Goal: Use online tool/utility: Utilize a website feature to perform a specific function

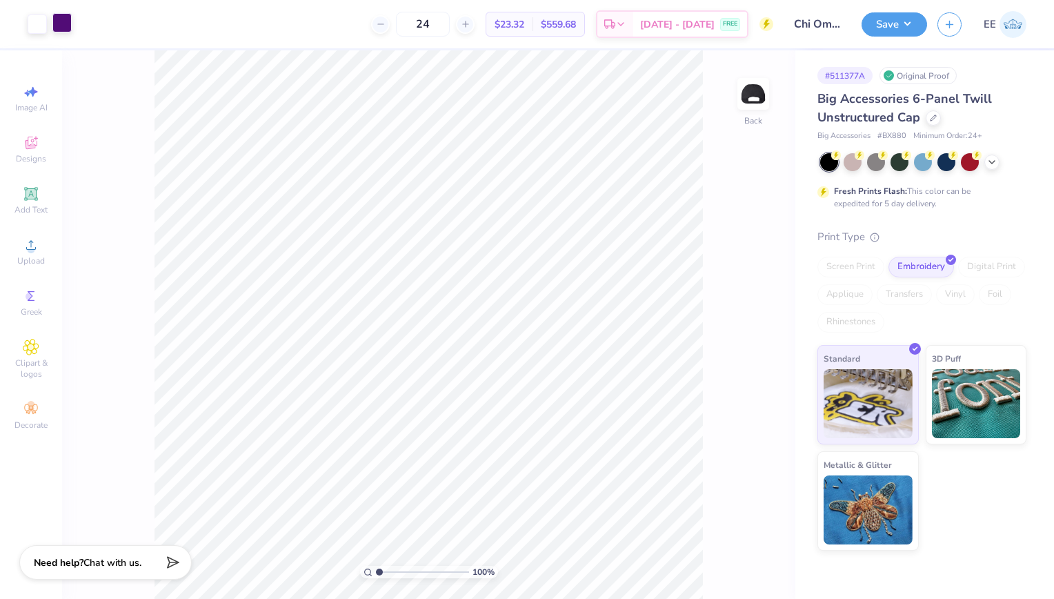
click at [63, 29] on div at bounding box center [61, 22] width 19 height 19
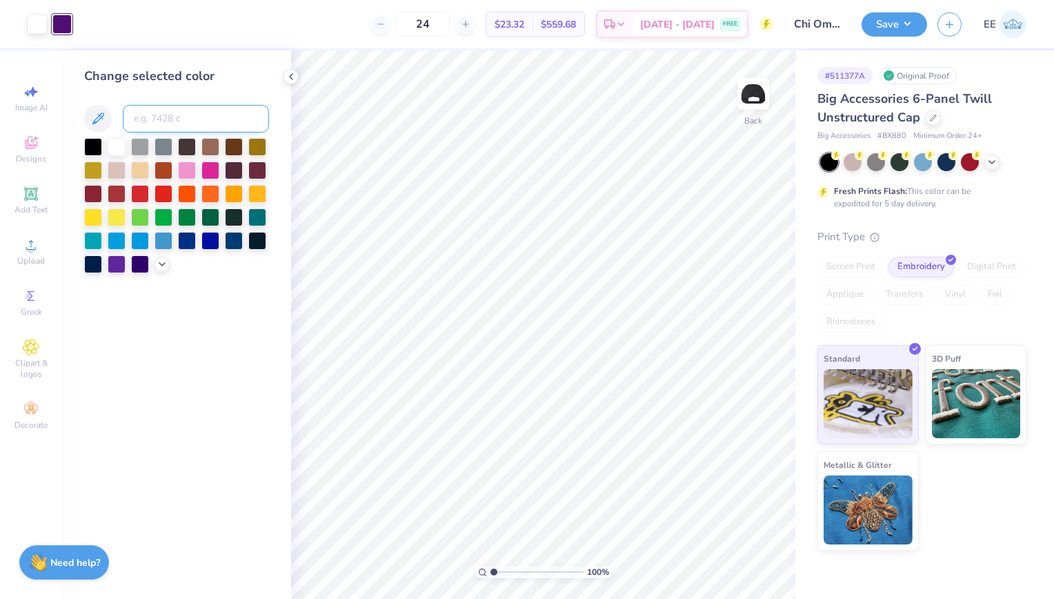
click at [153, 114] on input at bounding box center [196, 119] width 146 height 28
type input "268"
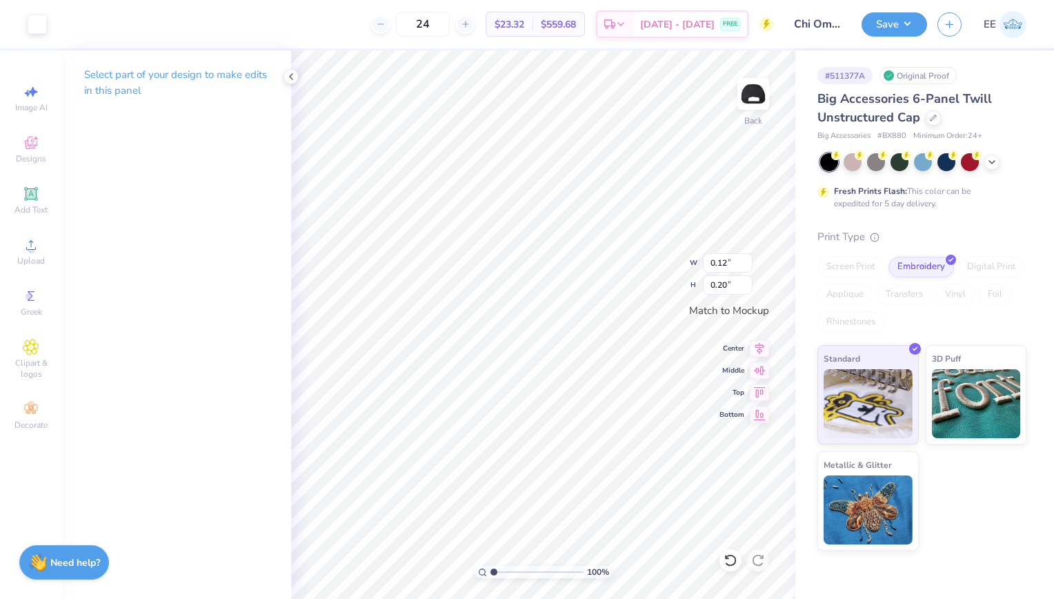
type input "0.12"
type input "0.20"
click at [625, 440] on li "Group" at bounding box center [633, 449] width 108 height 27
type input "4.16"
type input "0.67"
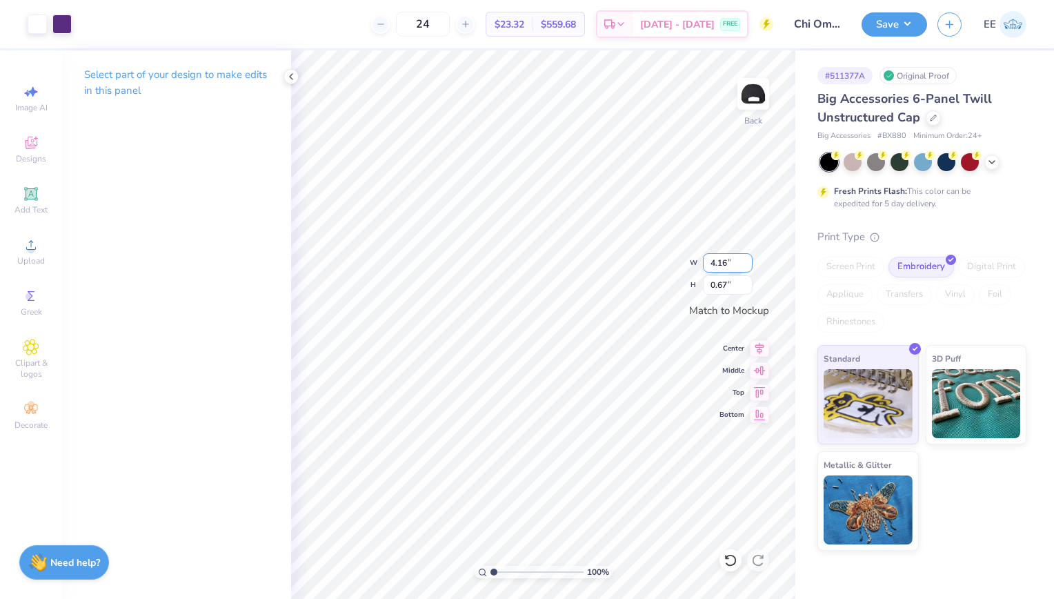
type input "5.00"
type input "0.81"
click at [633, 439] on li "Group" at bounding box center [639, 449] width 108 height 27
type input "4.41"
type input "0.71"
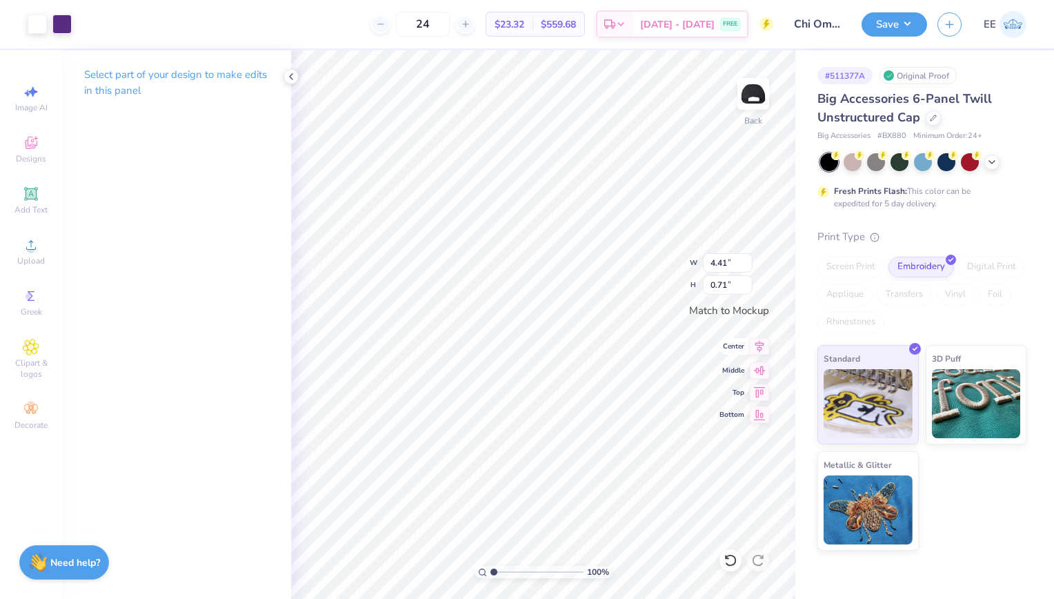
click at [757, 341] on icon at bounding box center [759, 346] width 19 height 17
type input "1.22"
type input "1.18"
type input "1.25"
type input "1.20"
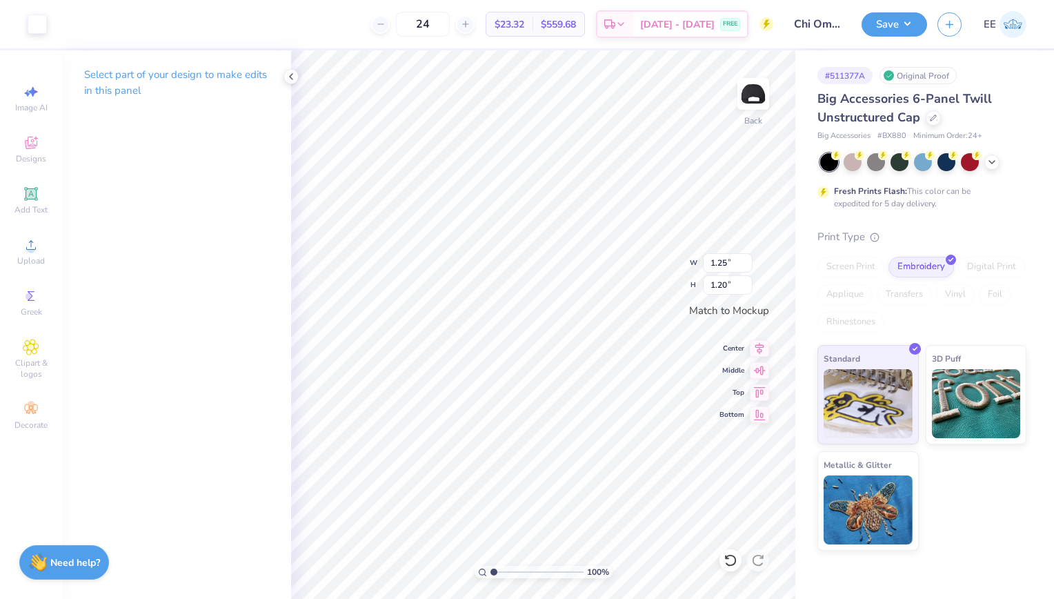
type input "1.22"
type input "1.18"
type input "1.25"
type input "1.20"
type input "1.21"
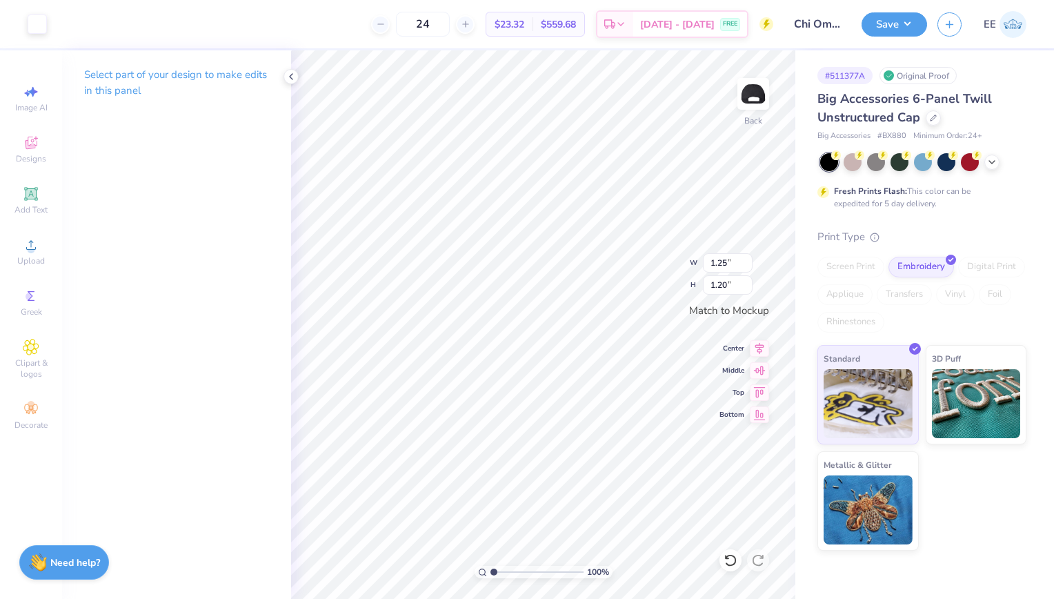
type input "1.16"
type input "1.22"
type input "1.18"
type input "1.15"
type input "1.12"
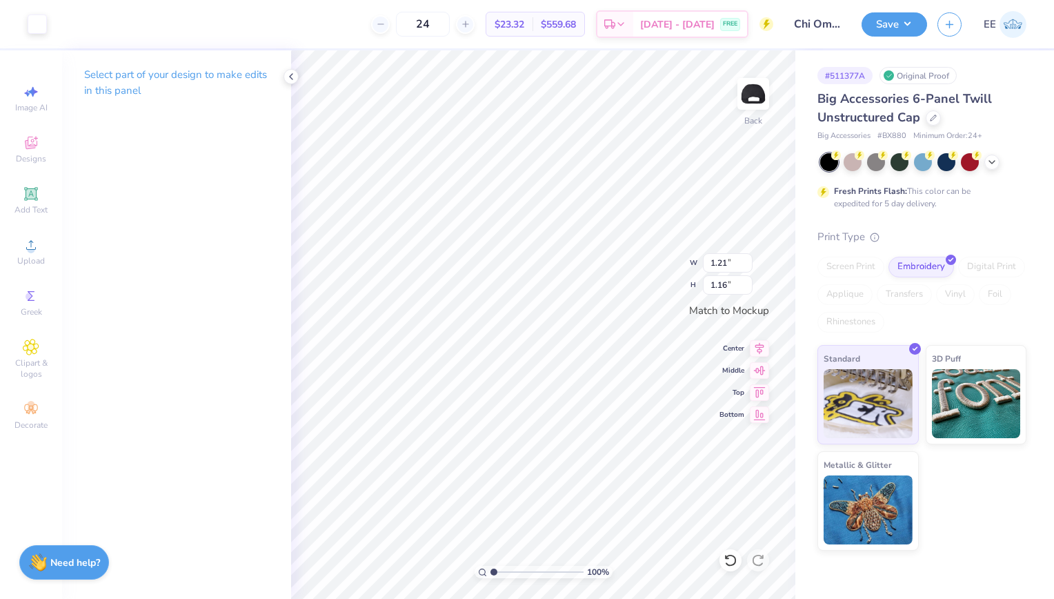
type input "1.15"
type input "1.12"
type input "1.21"
type input "1.16"
type input "1.17"
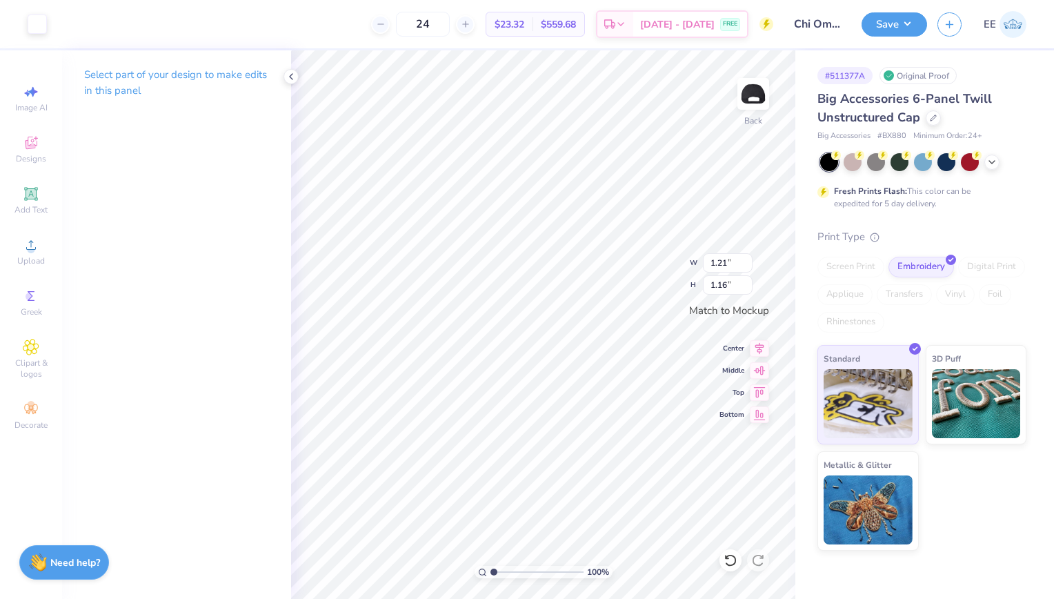
type input "1.12"
click at [758, 345] on icon at bounding box center [759, 347] width 9 height 12
type input "1.15"
click at [757, 340] on icon at bounding box center [759, 346] width 19 height 17
type input "1.17"
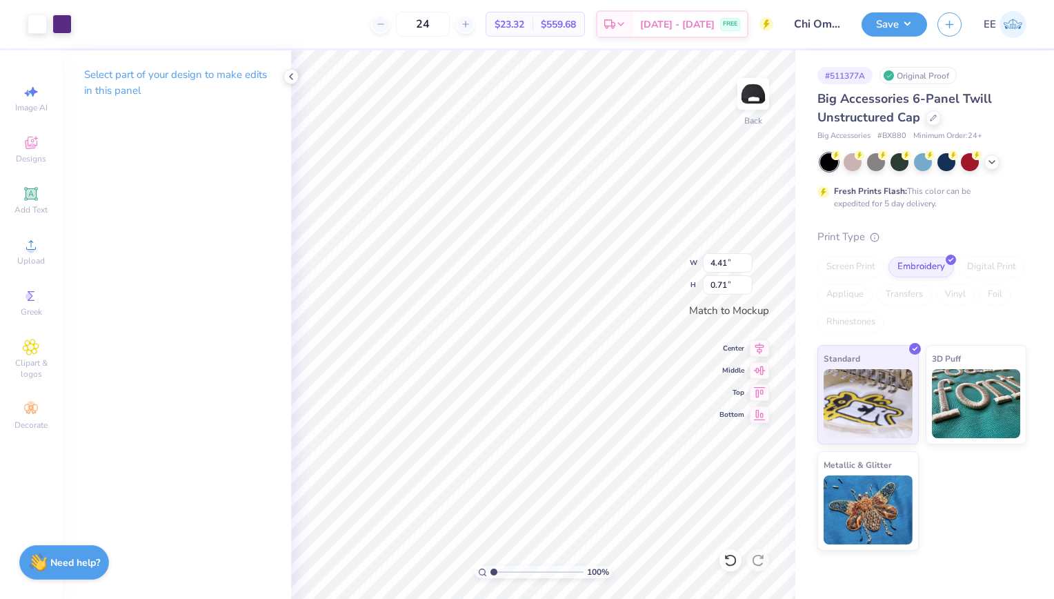
type input "4.06"
type input "0.66"
click at [758, 345] on icon at bounding box center [759, 346] width 19 height 17
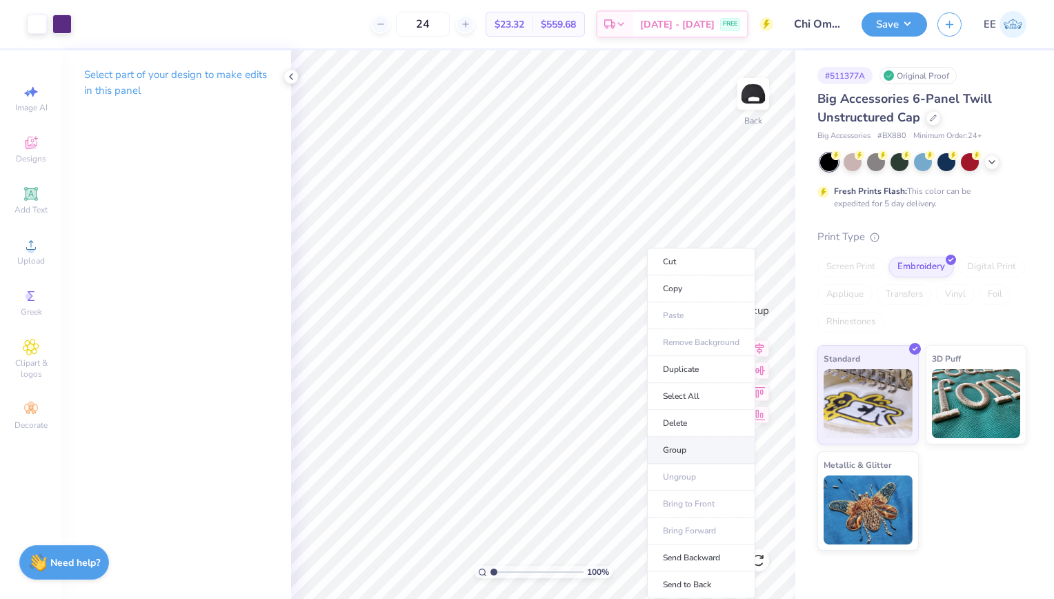
click at [688, 450] on li "Group" at bounding box center [701, 449] width 108 height 27
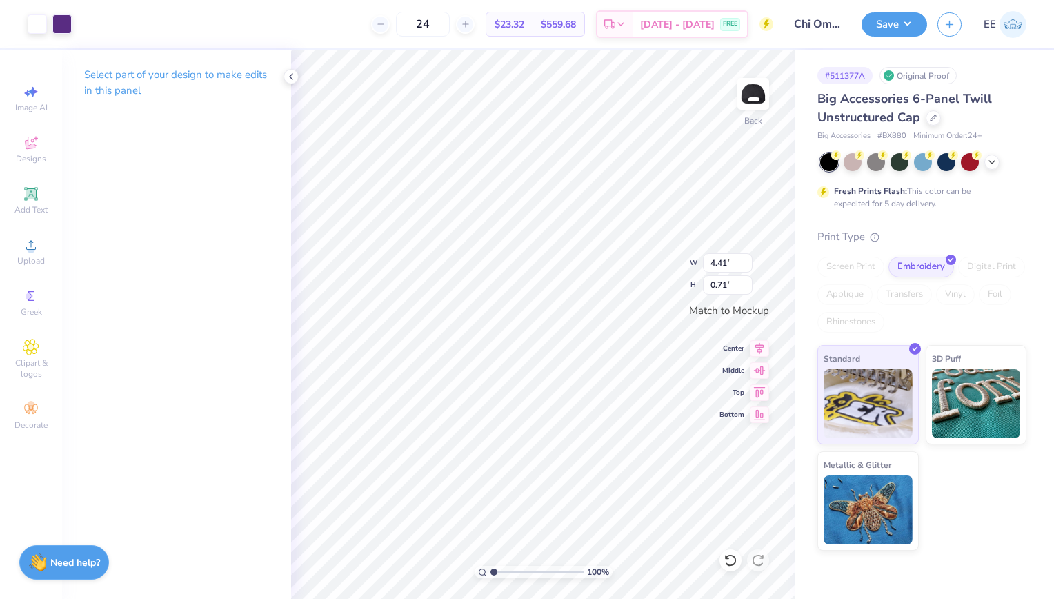
type input "4.13"
type input "0.67"
click at [760, 347] on icon at bounding box center [759, 346] width 19 height 17
type input "3.60"
type input "0.58"
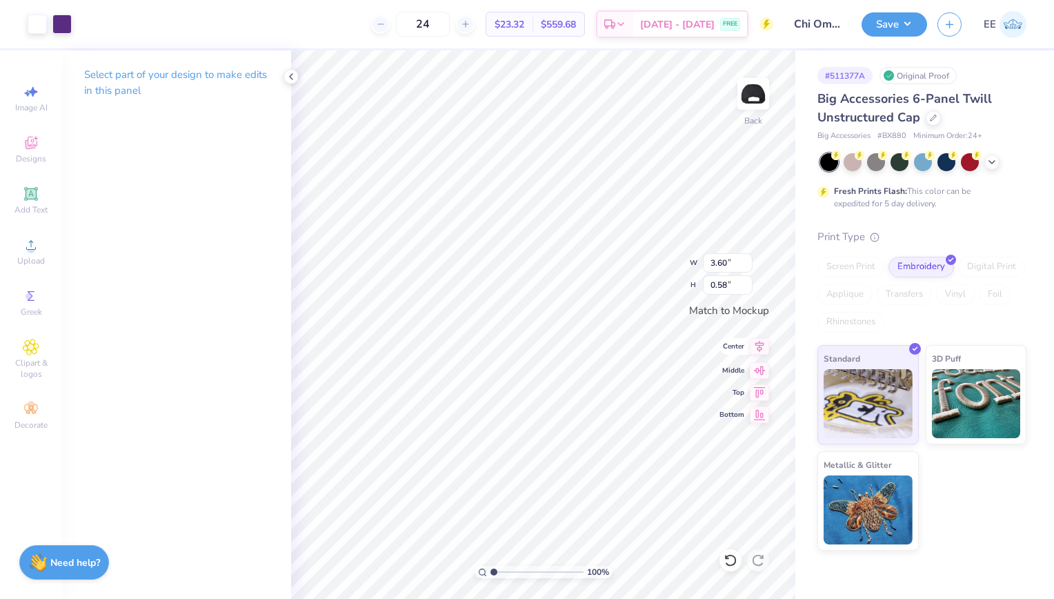
click at [754, 345] on icon at bounding box center [759, 346] width 19 height 17
type input "3.64"
type input "0.59"
click at [755, 343] on icon at bounding box center [759, 347] width 9 height 12
click at [905, 19] on button "Save" at bounding box center [894, 22] width 66 height 24
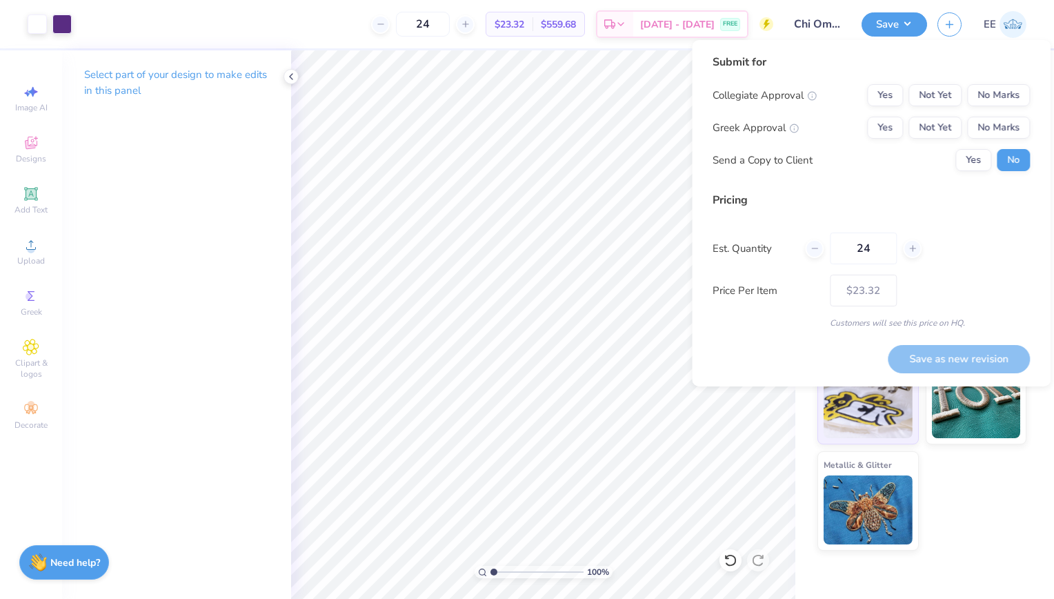
click at [863, 94] on div "Collegiate Approval Yes Not Yet No Marks" at bounding box center [870, 95] width 317 height 22
click at [995, 101] on button "No Marks" at bounding box center [998, 95] width 63 height 22
click at [884, 128] on button "Yes" at bounding box center [885, 128] width 36 height 22
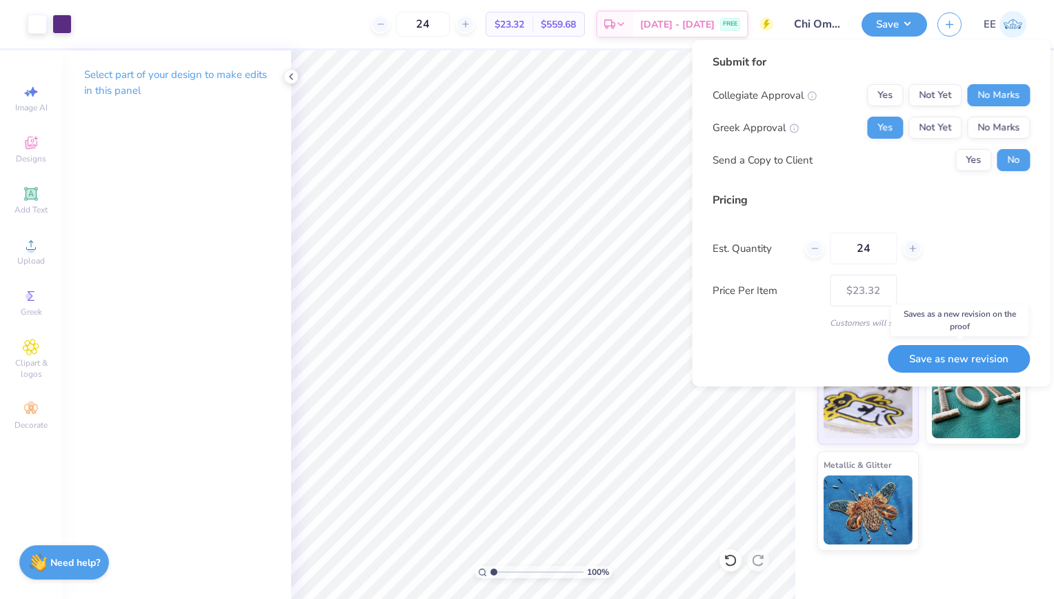
click at [943, 360] on button "Save as new revision" at bounding box center [958, 359] width 142 height 28
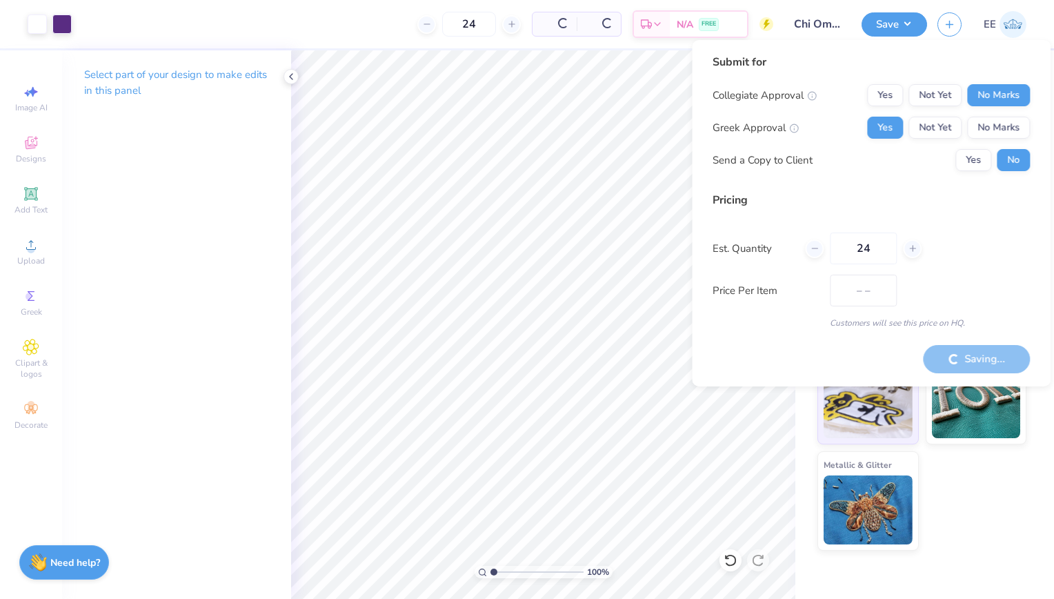
type input "$23.32"
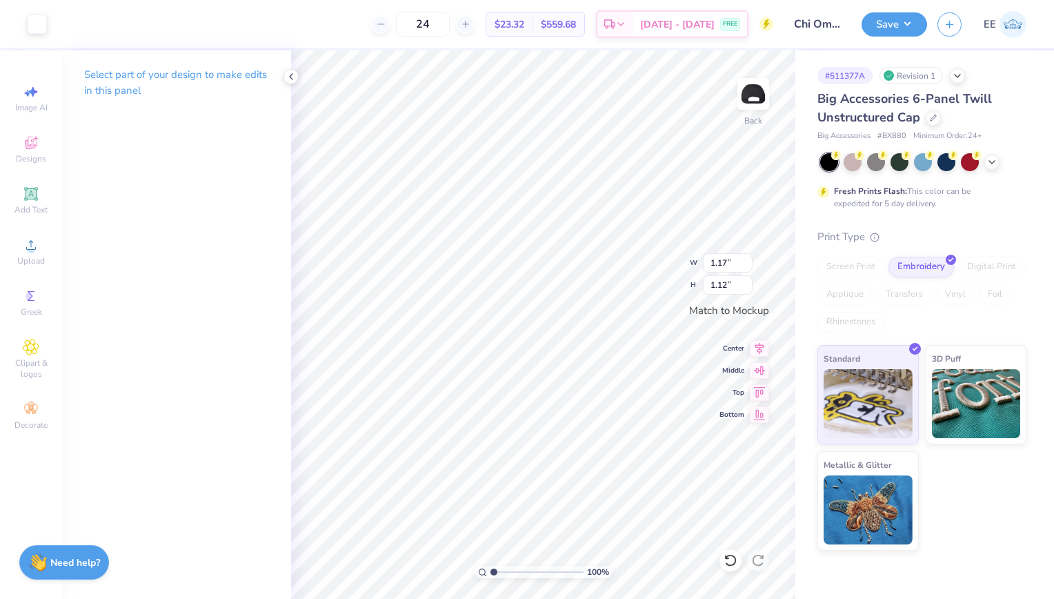
type input "1.18"
type input "1.13"
type input "1.22"
type input "1.17"
type input "1.15"
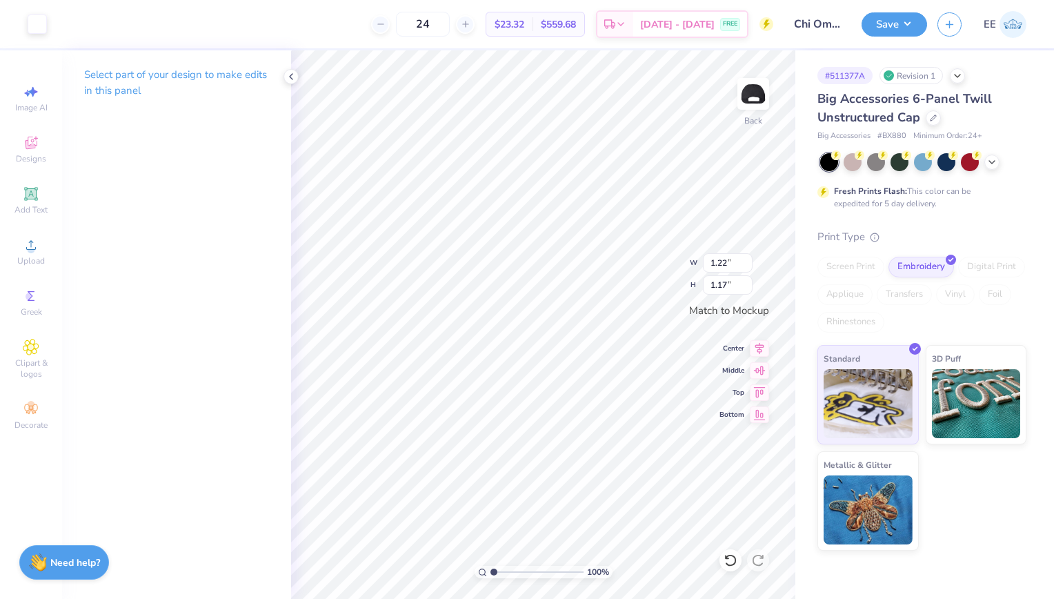
type input "1.12"
click at [887, 33] on button "Save" at bounding box center [894, 22] width 66 height 24
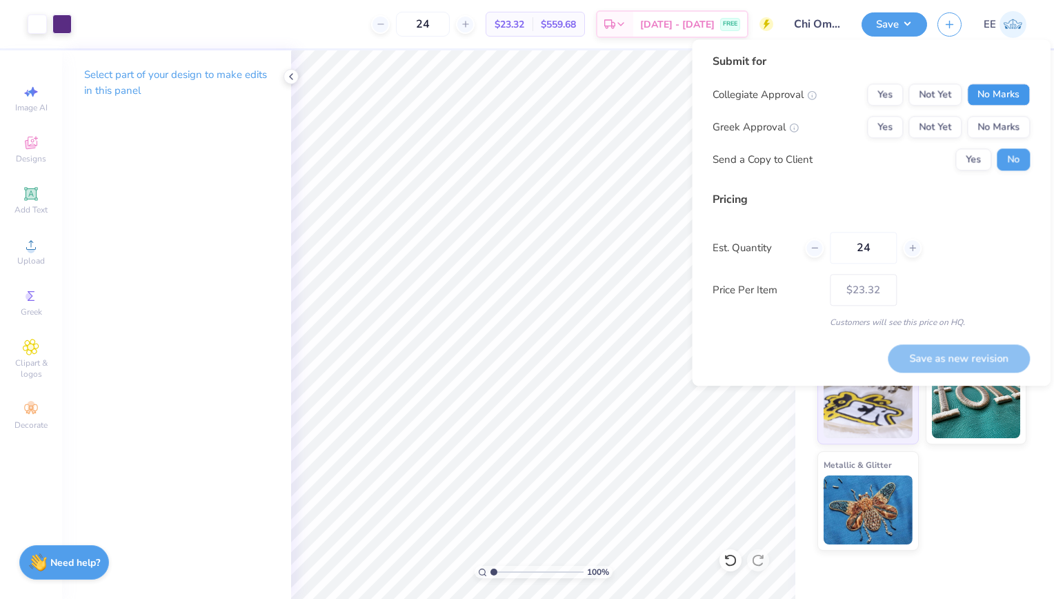
click at [980, 92] on button "No Marks" at bounding box center [998, 94] width 63 height 22
click at [898, 131] on button "Yes" at bounding box center [885, 127] width 36 height 22
click at [923, 352] on button "Save as new revision" at bounding box center [958, 358] width 142 height 28
type input "$23.32"
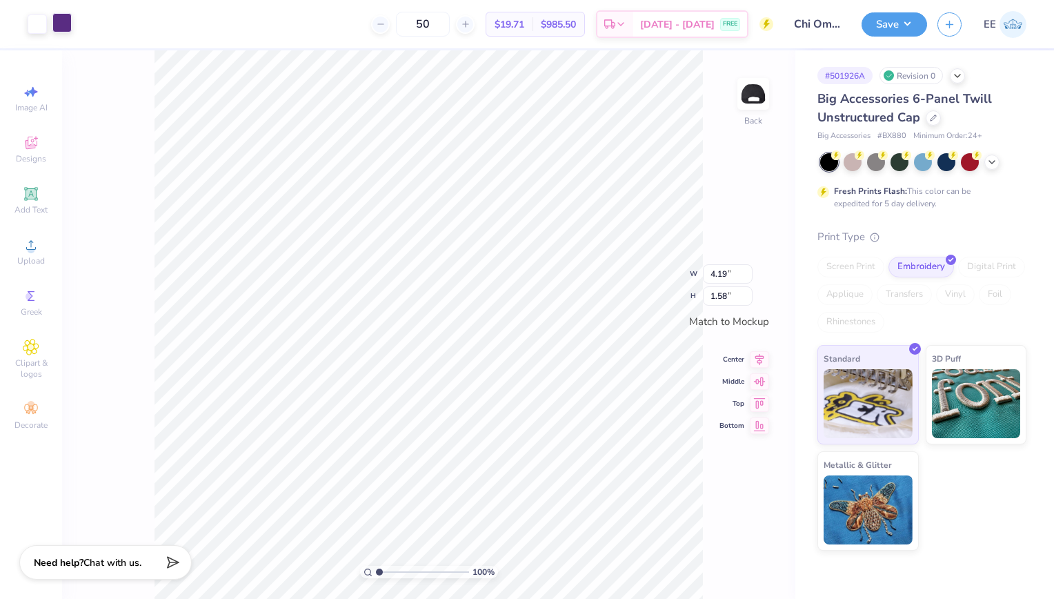
click at [65, 26] on div at bounding box center [61, 22] width 19 height 19
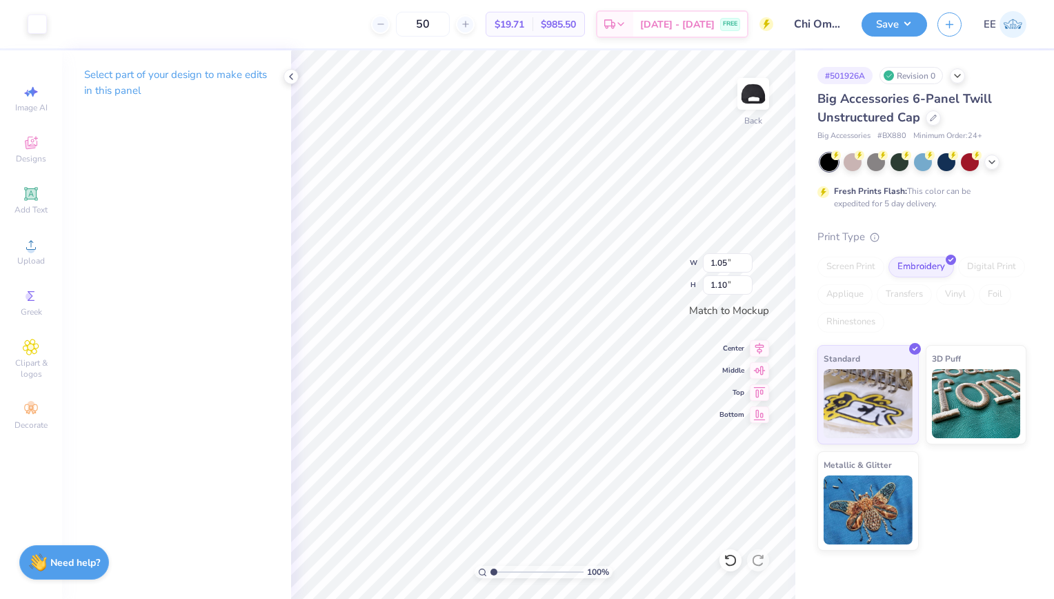
type input "1.26"
type input "1.09"
type input "1.05"
type input "1.10"
type input "1.26"
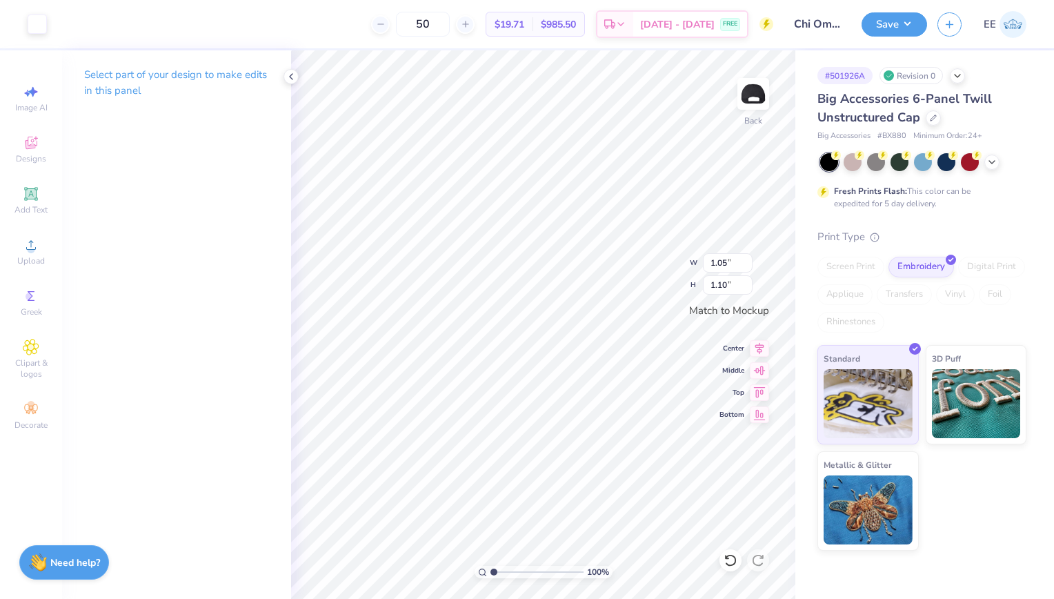
type input "1.09"
